Goal: Task Accomplishment & Management: Manage account settings

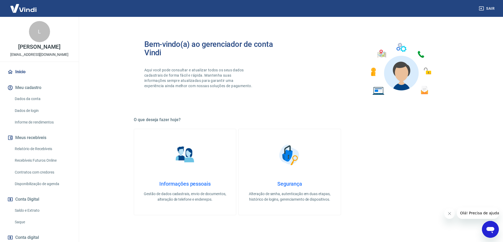
click at [27, 224] on link "Saque" at bounding box center [43, 222] width 60 height 11
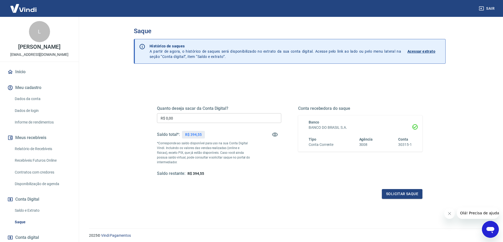
drag, startPoint x: 44, startPoint y: 151, endPoint x: 47, endPoint y: 153, distance: 4.5
click at [44, 151] on link "Relatório de Recebíveis" at bounding box center [43, 149] width 60 height 11
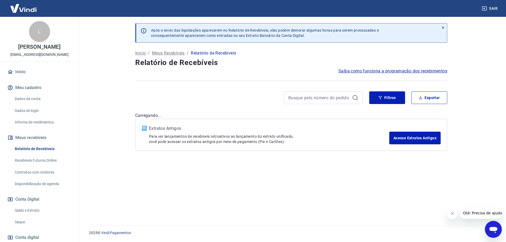
click at [44, 160] on link "Recebíveis Futuros Online" at bounding box center [43, 160] width 60 height 11
